Goal: Task Accomplishment & Management: Manage account settings

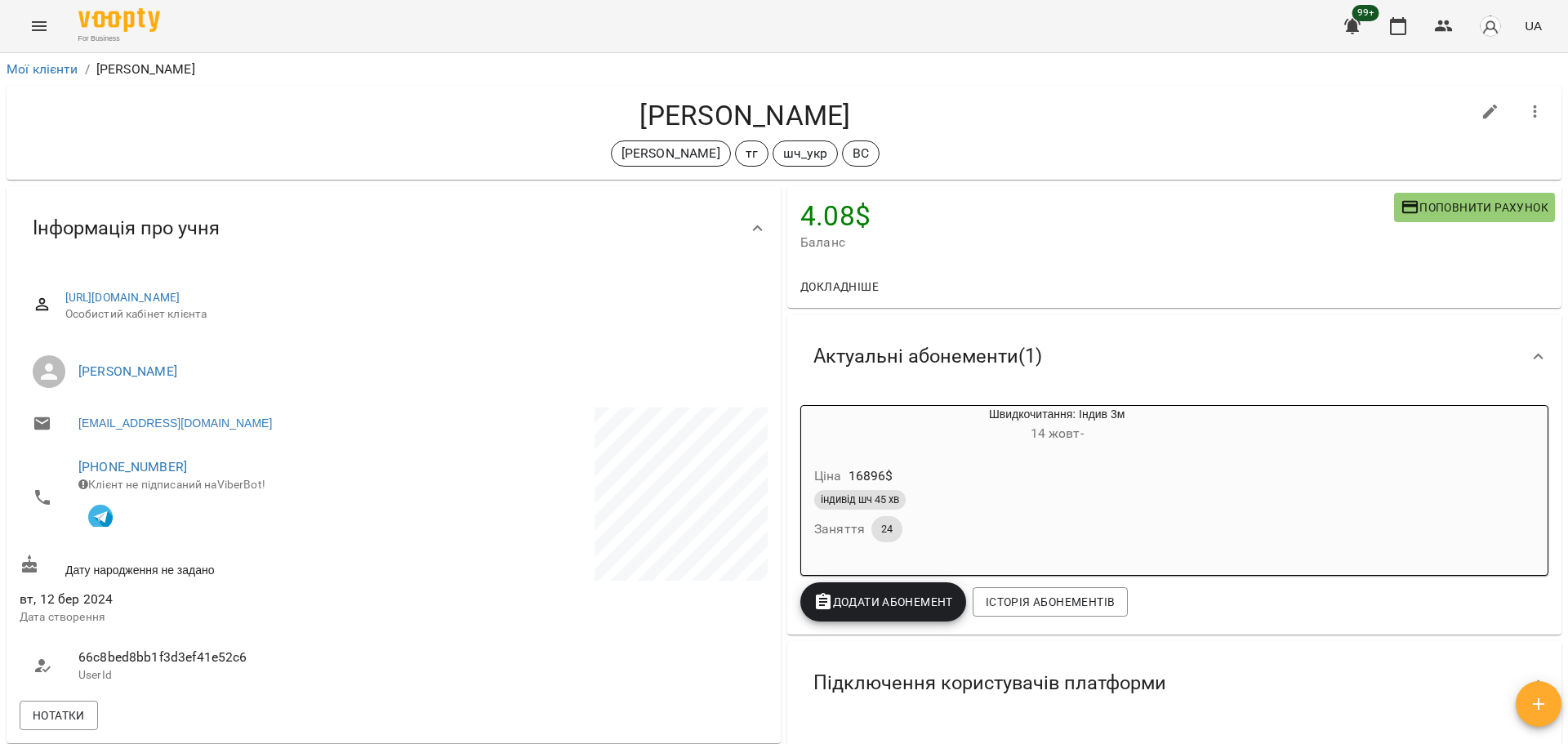
click at [26, 73] on link "Мої клієнти" at bounding box center [42, 69] width 72 height 15
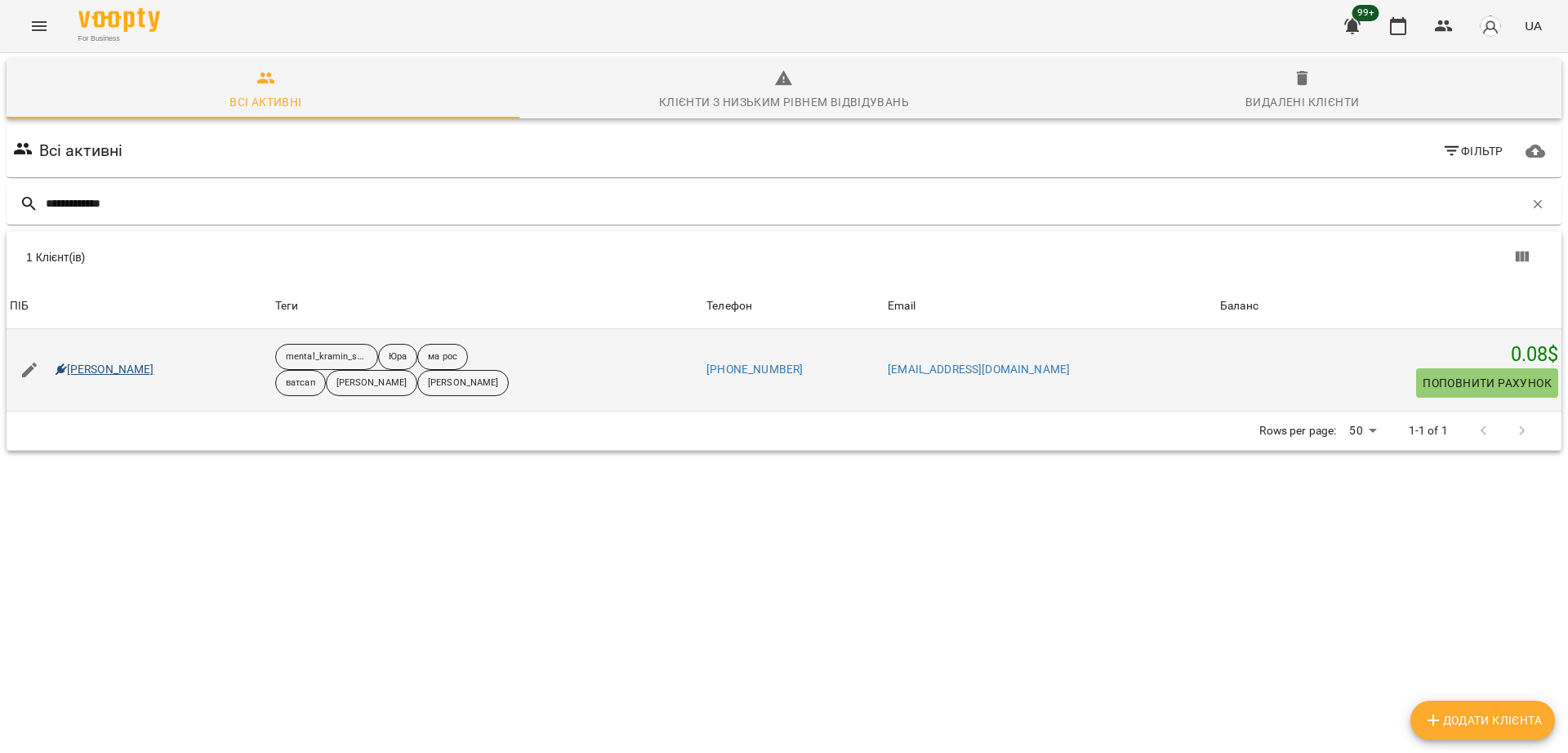
type input "**********"
click at [117, 375] on link "[PERSON_NAME]" at bounding box center [104, 370] width 99 height 16
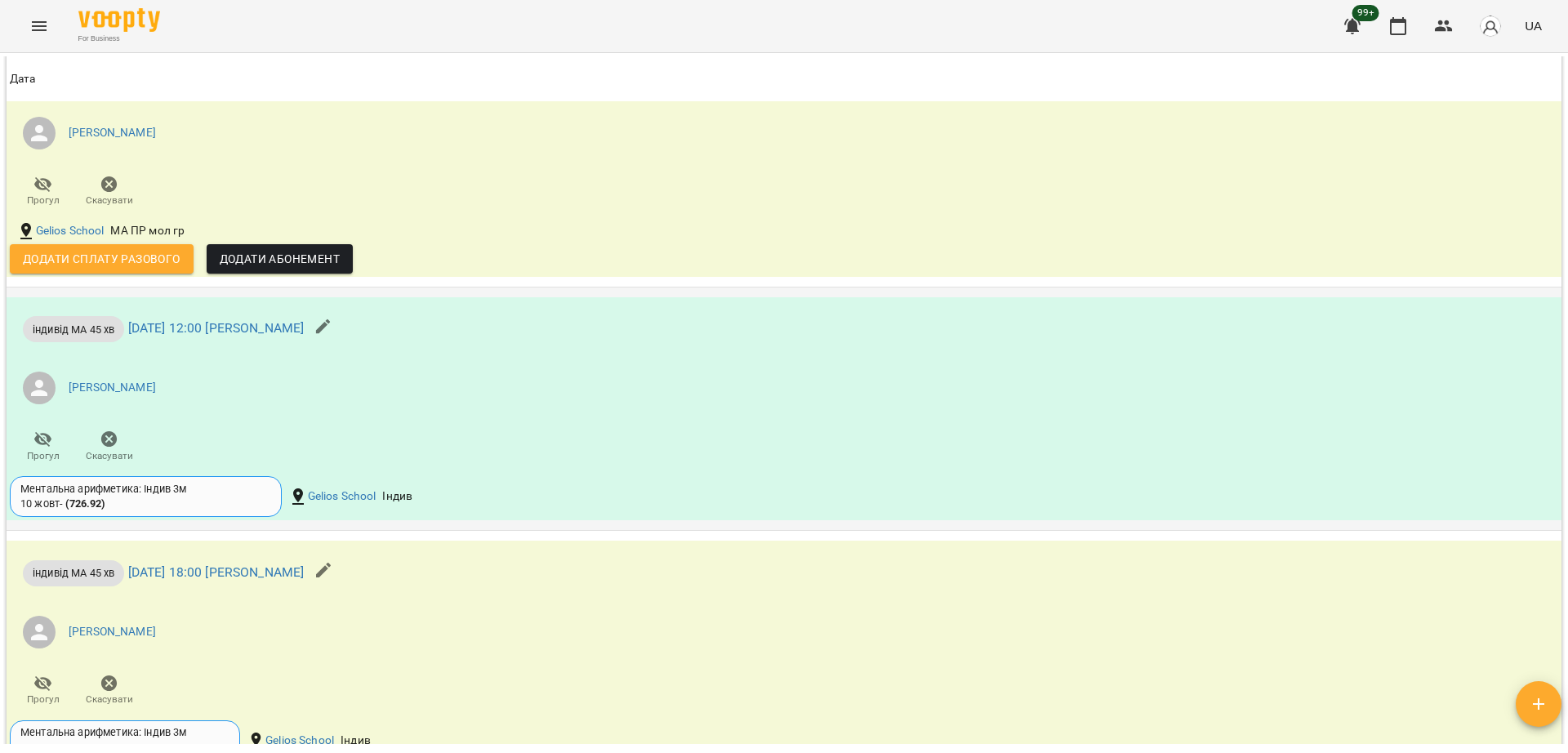
scroll to position [1940, 0]
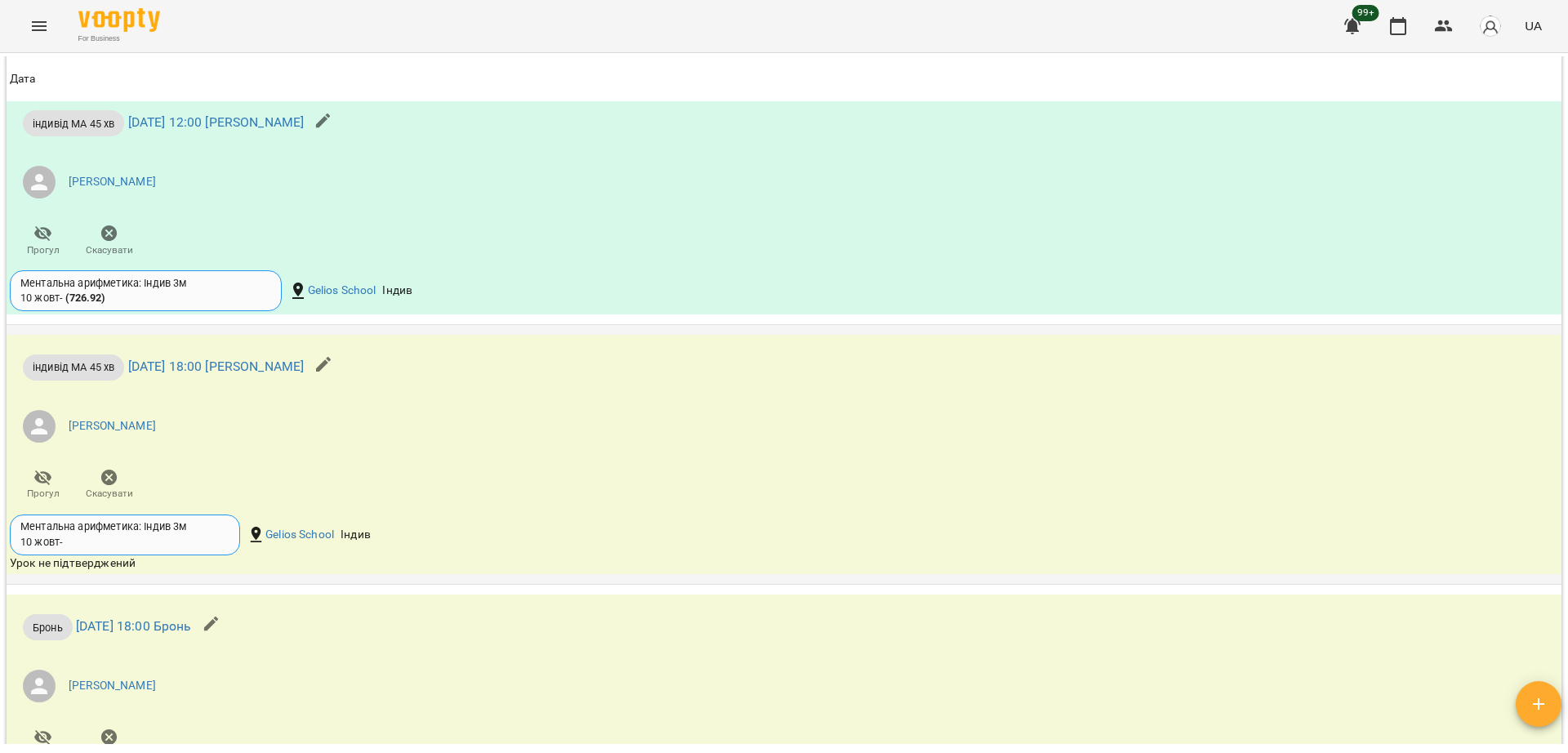
click at [113, 472] on icon "button" at bounding box center [110, 477] width 16 height 16
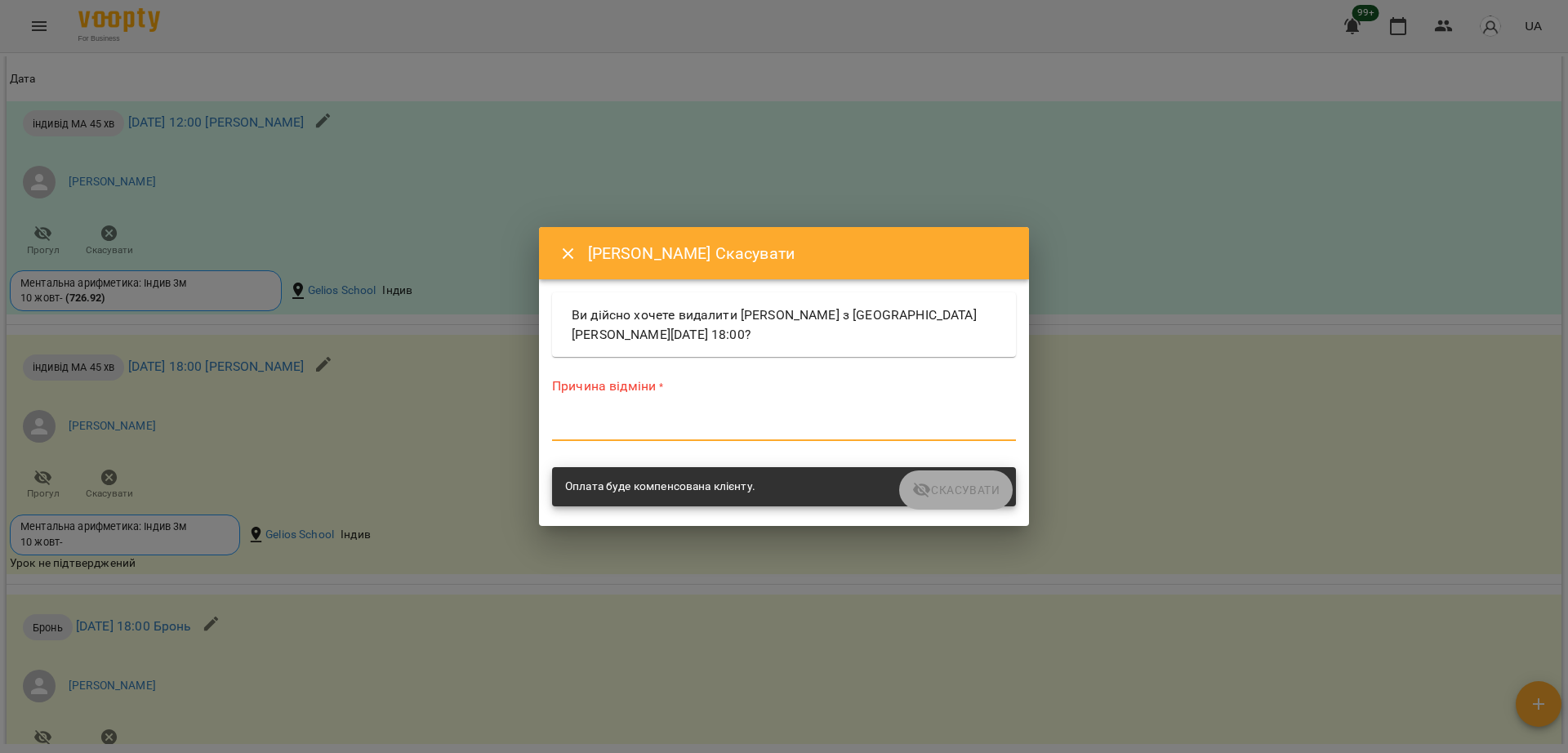
click at [755, 424] on textarea at bounding box center [784, 427] width 463 height 15
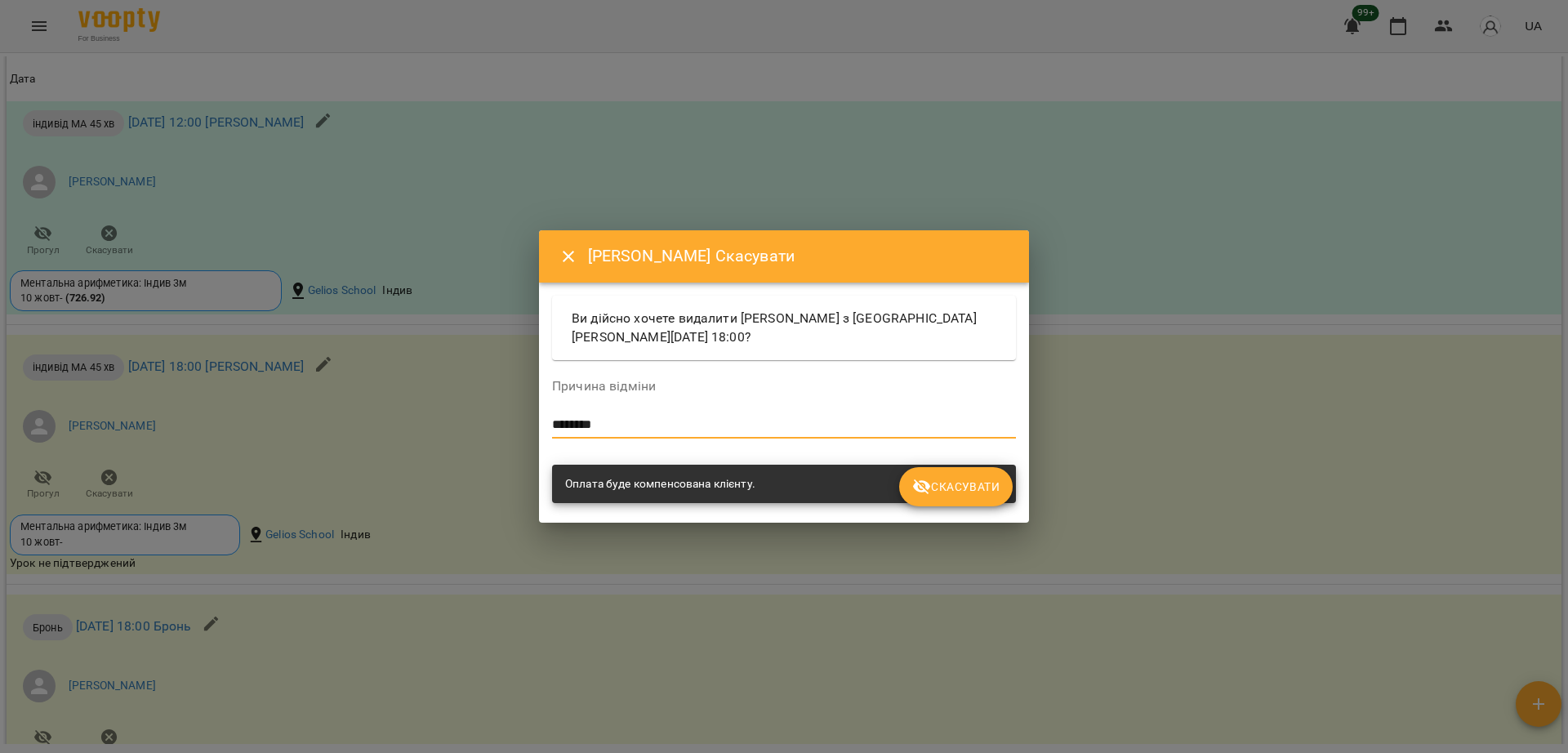
type textarea "********"
click at [947, 483] on span "Скасувати" at bounding box center [956, 487] width 87 height 20
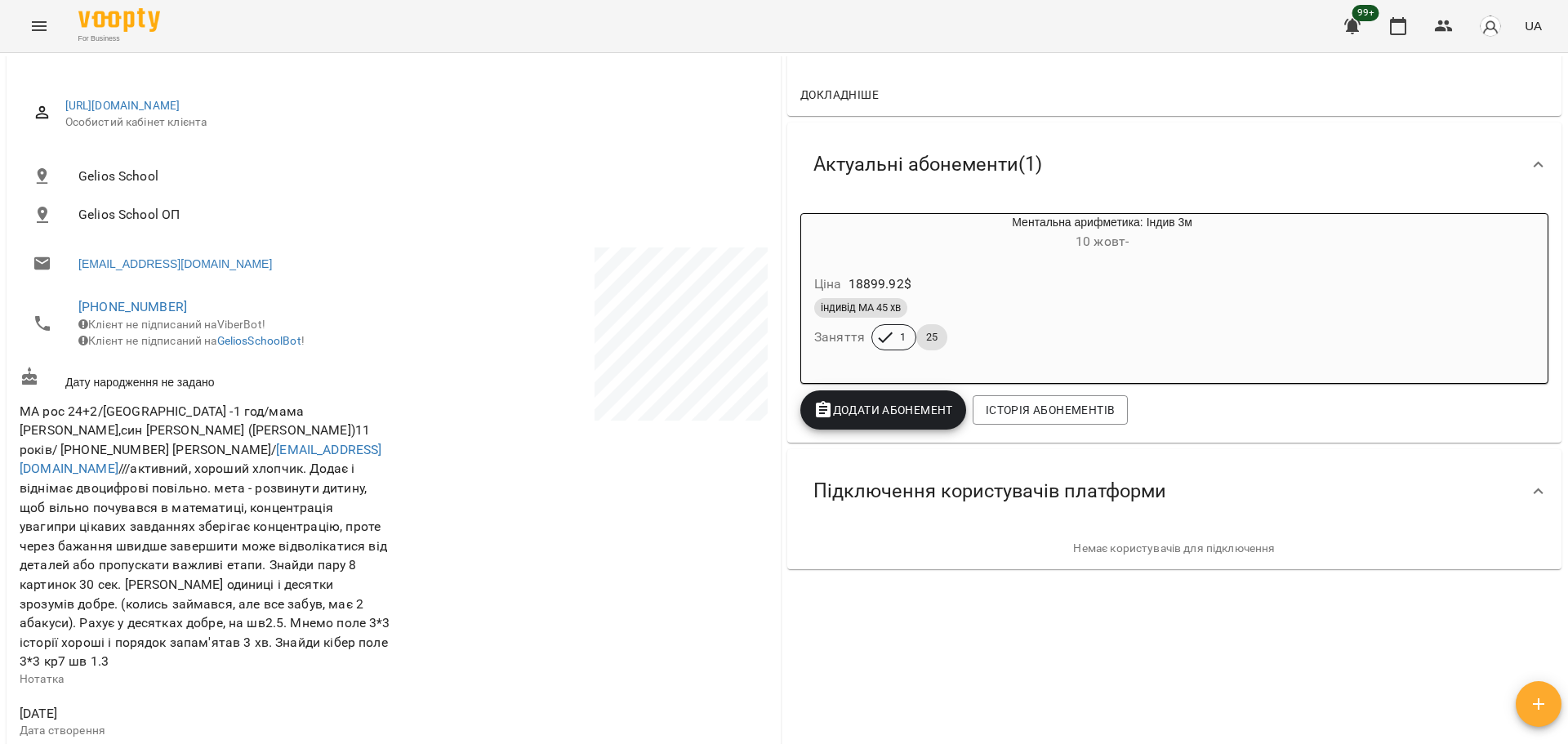
scroll to position [0, 0]
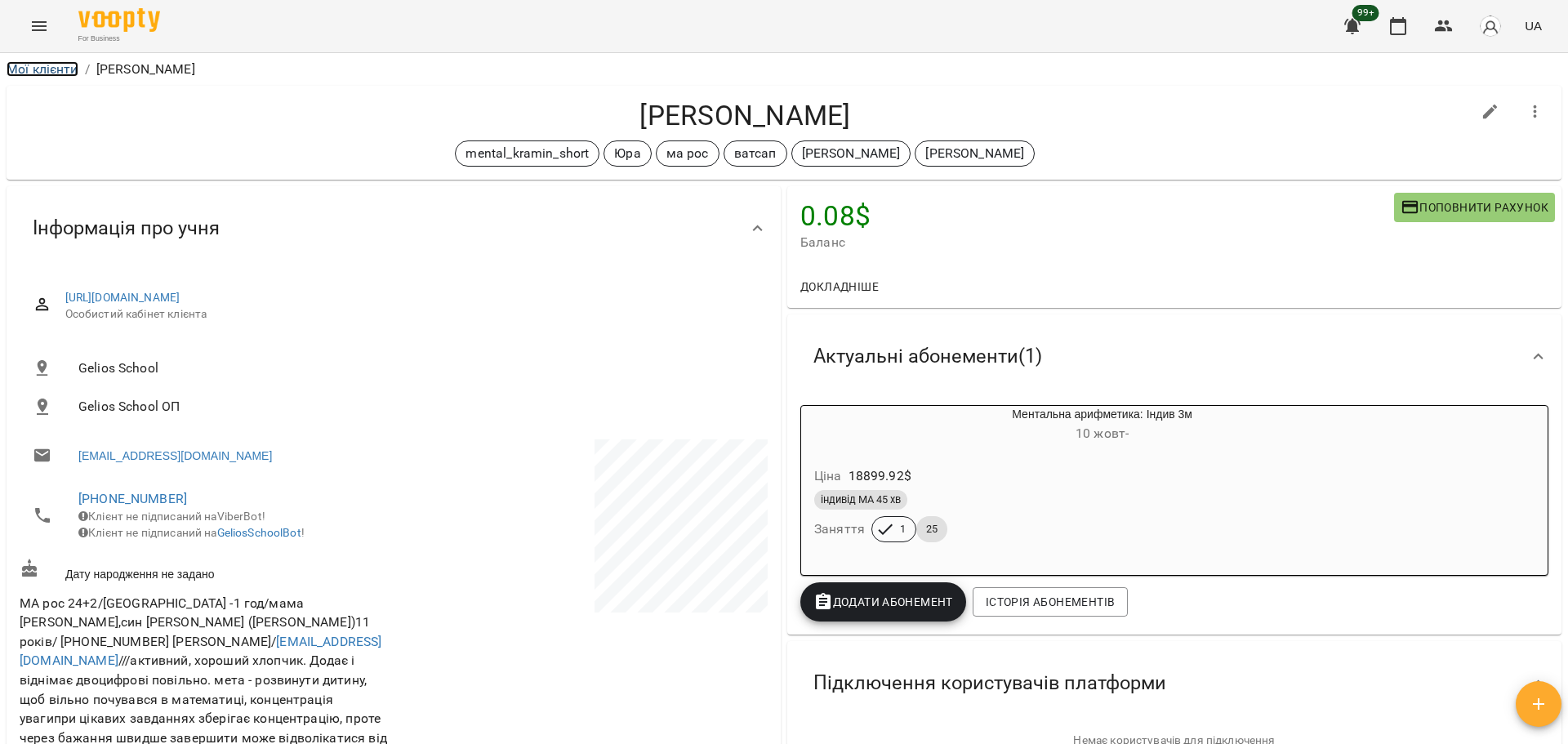
click at [26, 73] on link "Мої клієнти" at bounding box center [42, 69] width 72 height 15
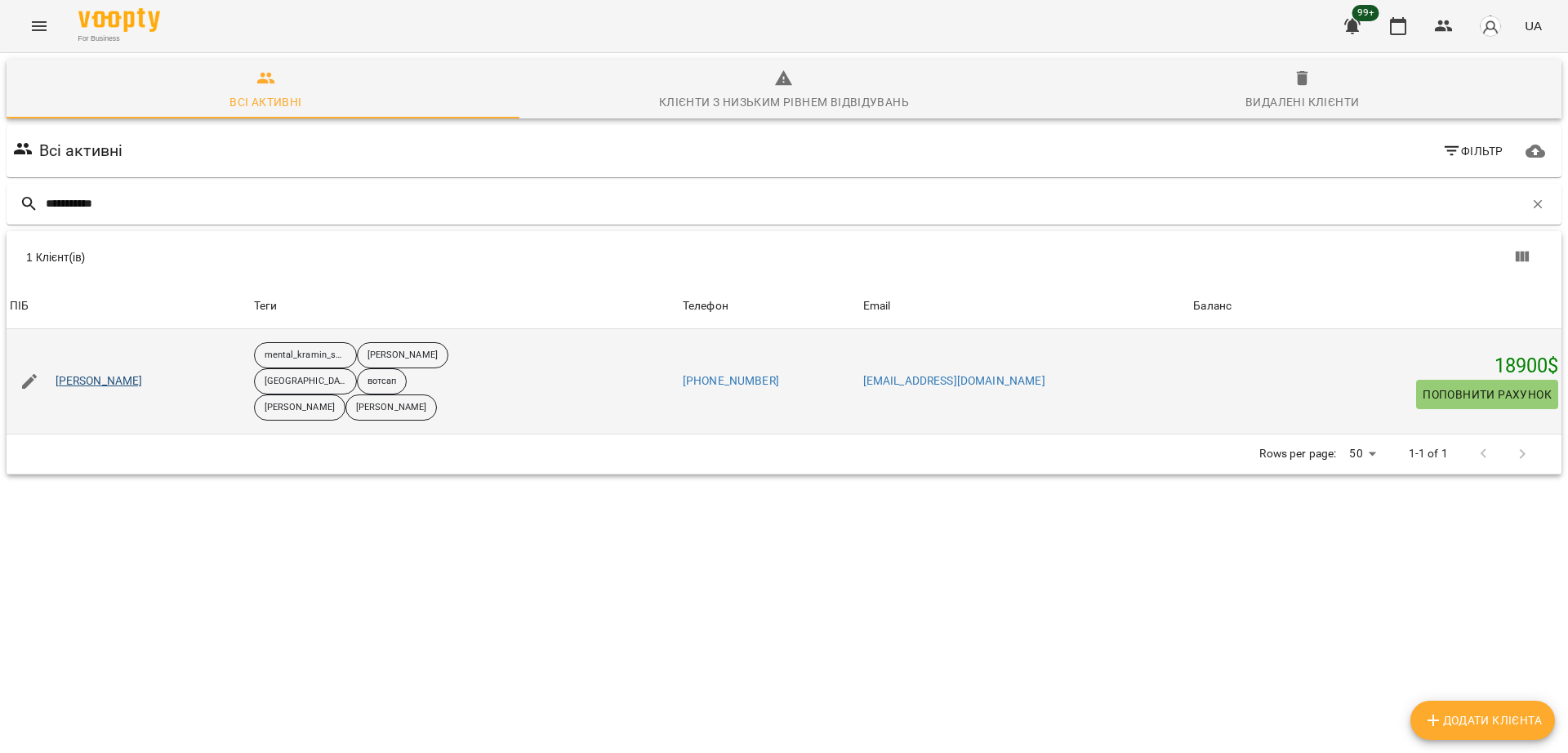
type input "**********"
click at [95, 374] on link "[PERSON_NAME]" at bounding box center [99, 381] width 87 height 16
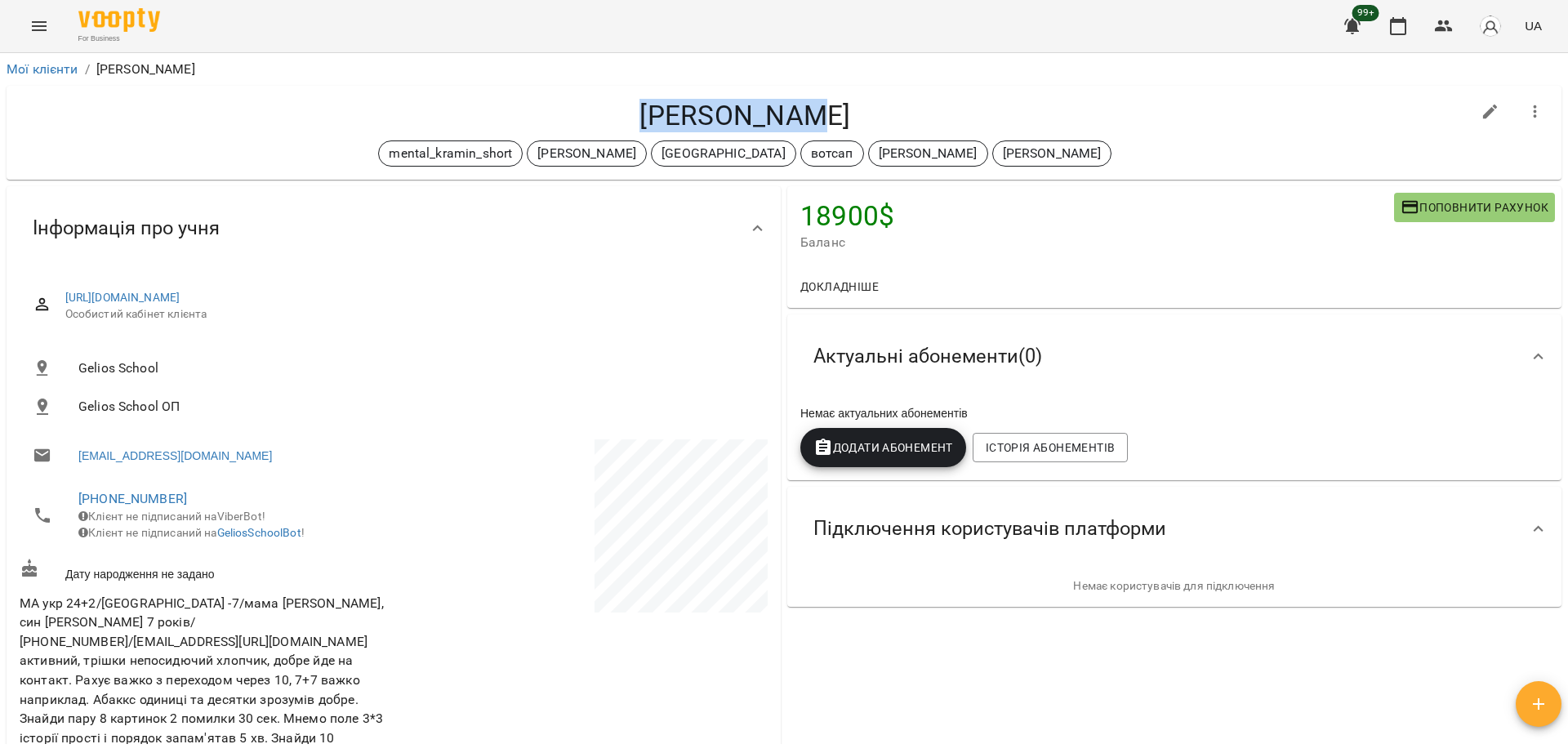
drag, startPoint x: 651, startPoint y: 115, endPoint x: 831, endPoint y: 103, distance: 180.4
click at [831, 103] on h4 "[PERSON_NAME]" at bounding box center [745, 115] width 1451 height 34
copy h4 "[PERSON_NAME]"
drag, startPoint x: 175, startPoint y: 494, endPoint x: 73, endPoint y: 503, distance: 102.4
click at [73, 503] on li "[PHONE_NUMBER] Клієнт не підписаний на ViberBot! Клієнт не підписаний на Gelios…" at bounding box center [205, 515] width 371 height 74
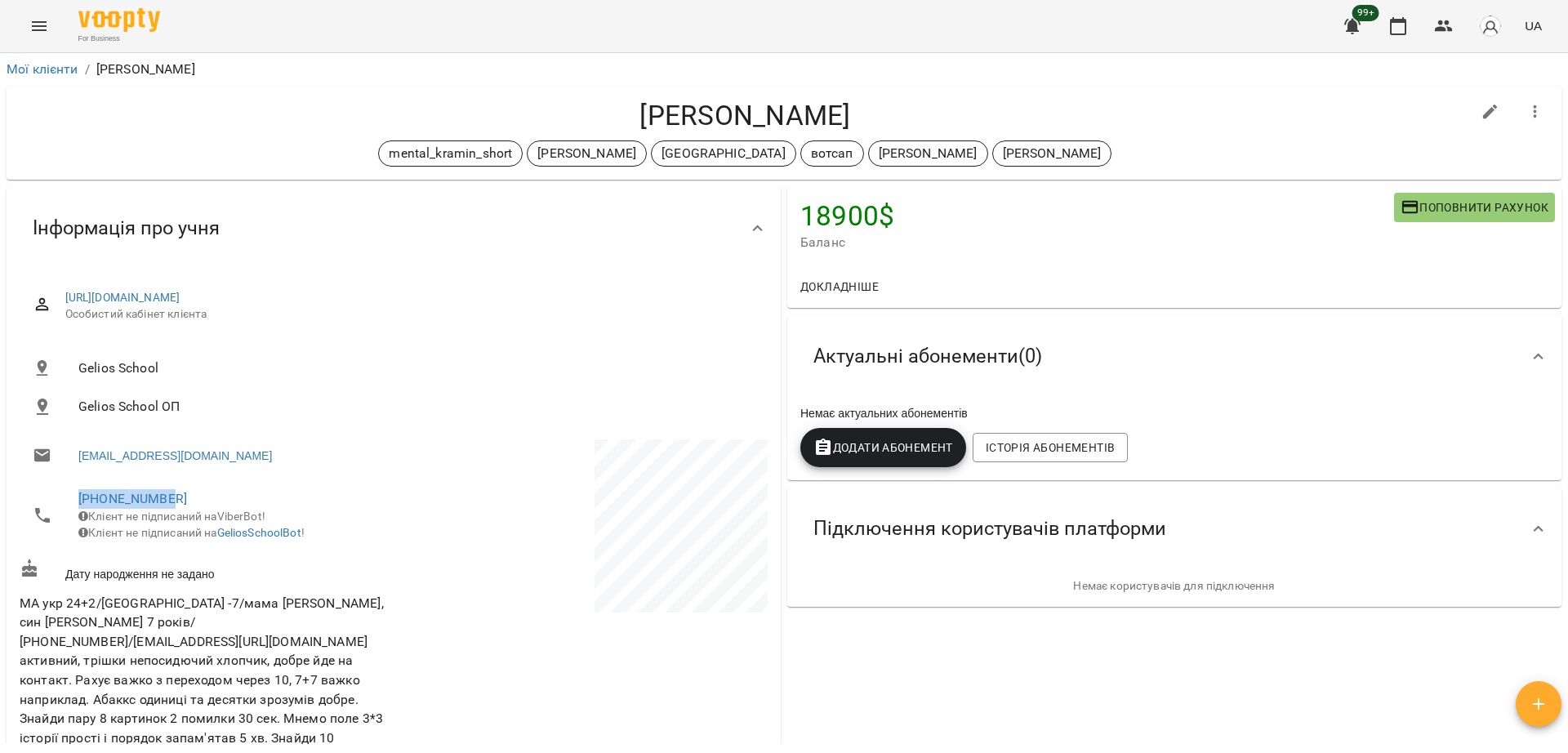
copy link "[PHONE_NUMBER]"
